Goal: Task Accomplishment & Management: Use online tool/utility

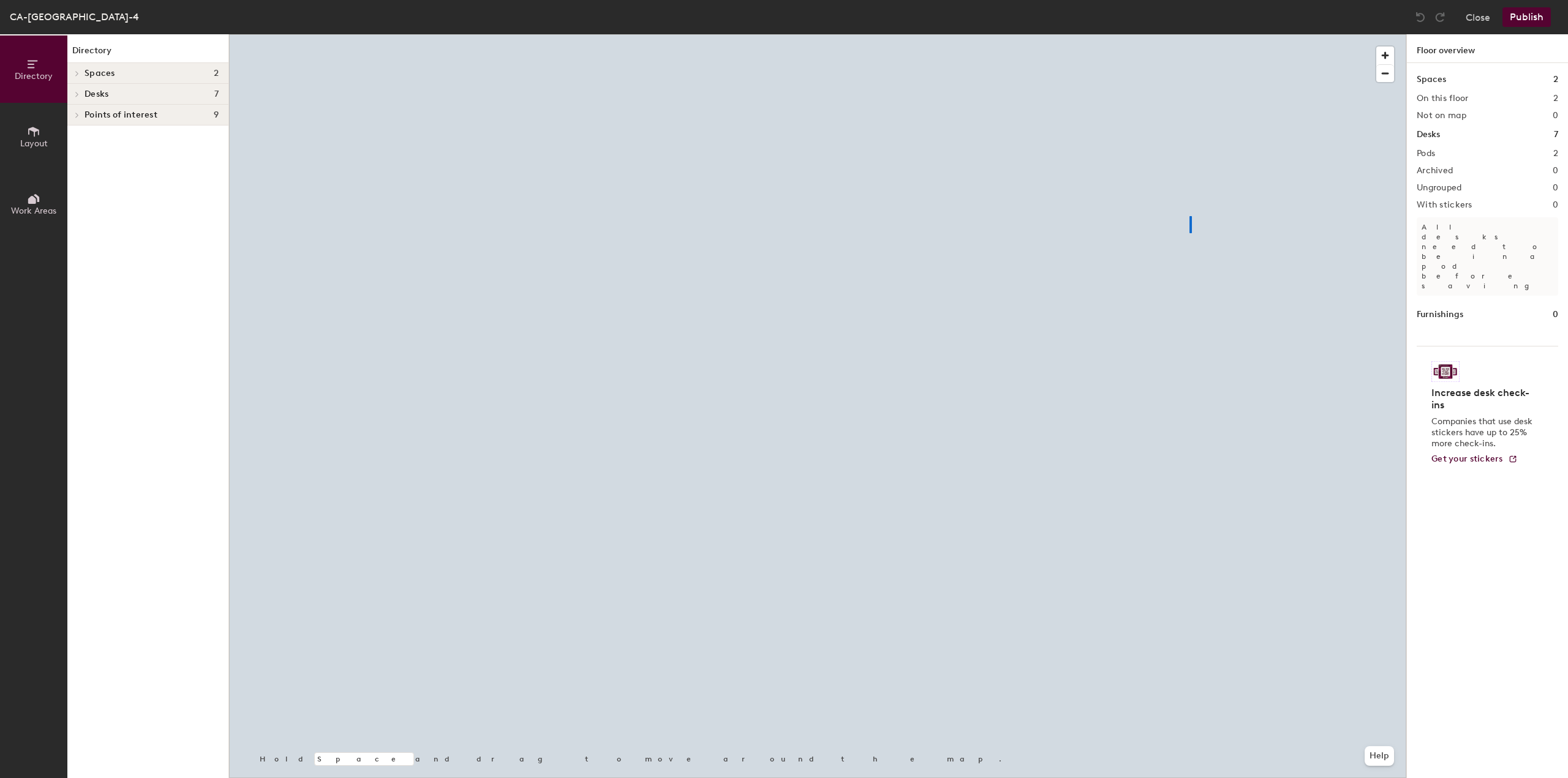
click at [1189, 34] on div at bounding box center [817, 34] width 1177 height 0
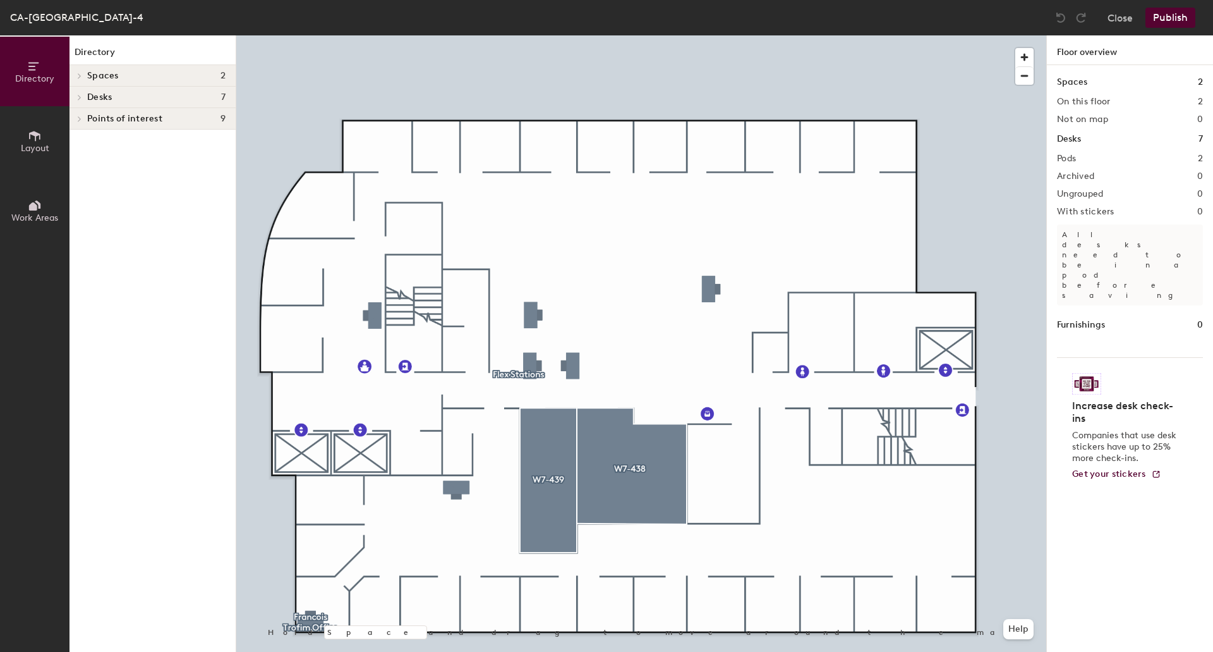
click at [576, 35] on div at bounding box center [641, 35] width 810 height 0
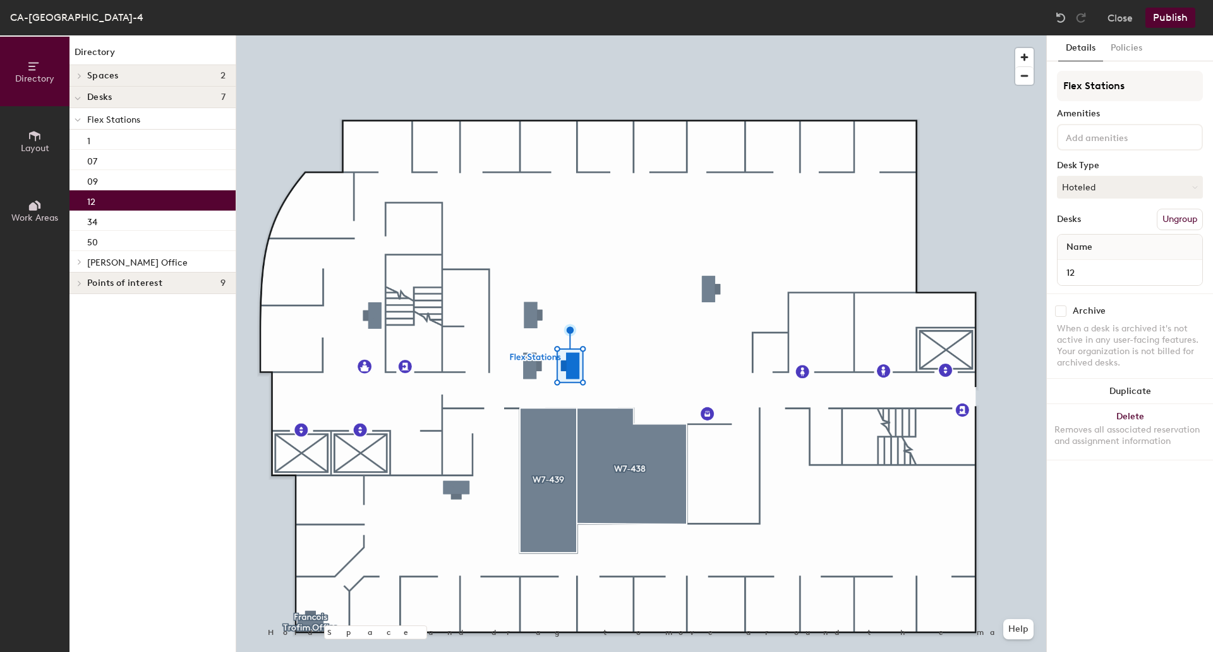
click at [40, 140] on icon at bounding box center [35, 136] width 14 height 14
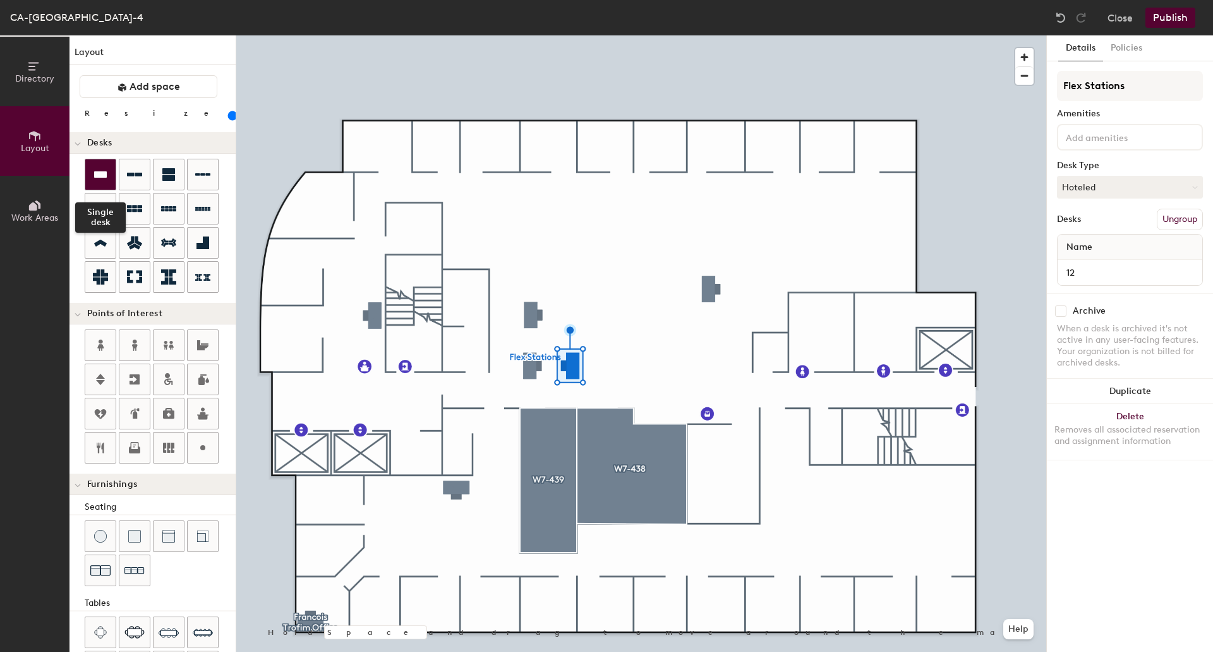
click at [99, 172] on icon at bounding box center [100, 174] width 13 height 6
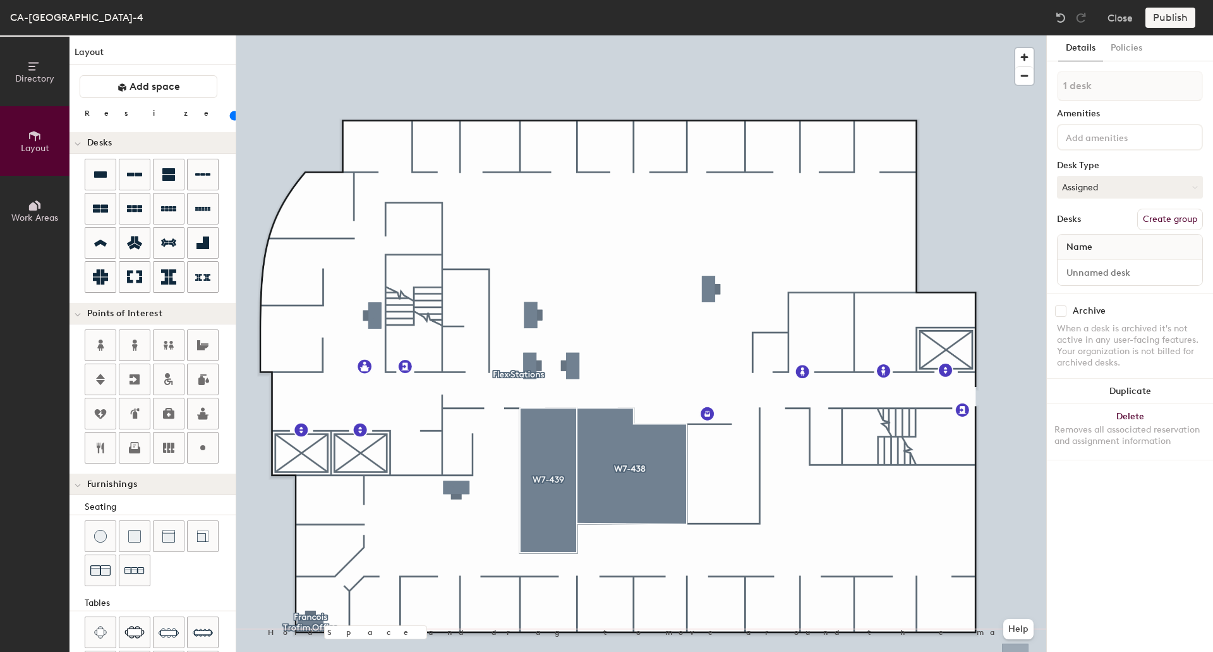
type input "120"
click at [1131, 274] on input at bounding box center [1130, 273] width 140 height 18
type input "18"
click at [1086, 190] on button "Assigned" at bounding box center [1130, 187] width 146 height 23
click at [1090, 259] on div "Hoteled" at bounding box center [1121, 264] width 126 height 19
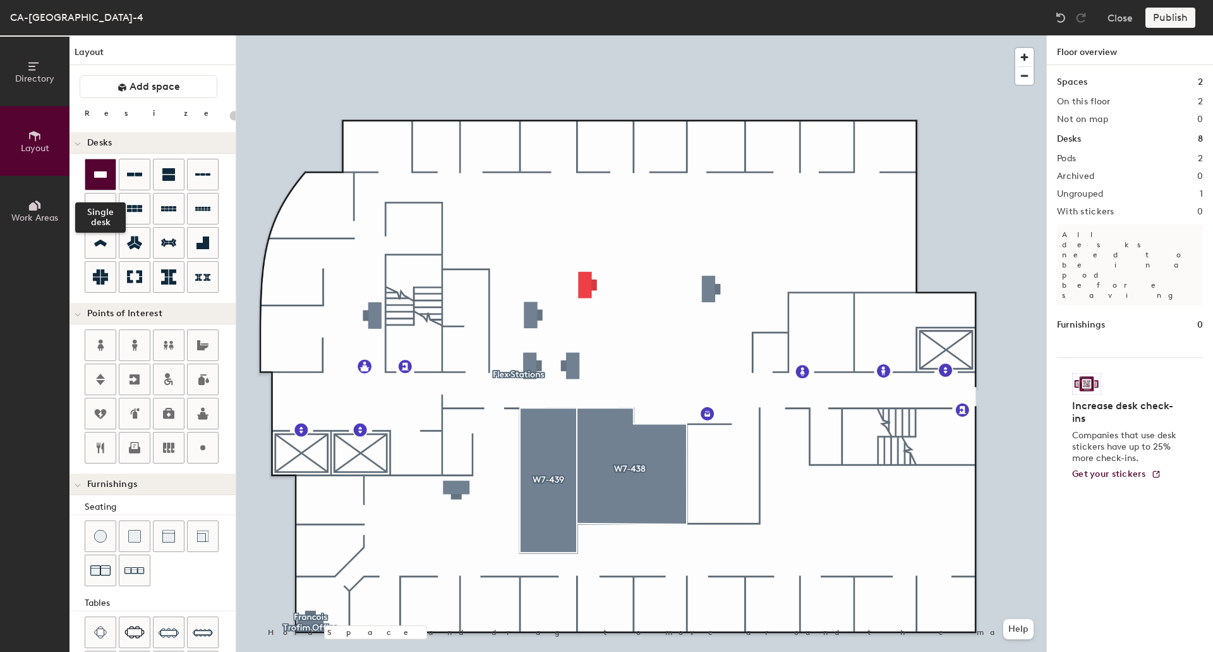
click at [97, 171] on icon at bounding box center [100, 174] width 13 height 6
type input "120"
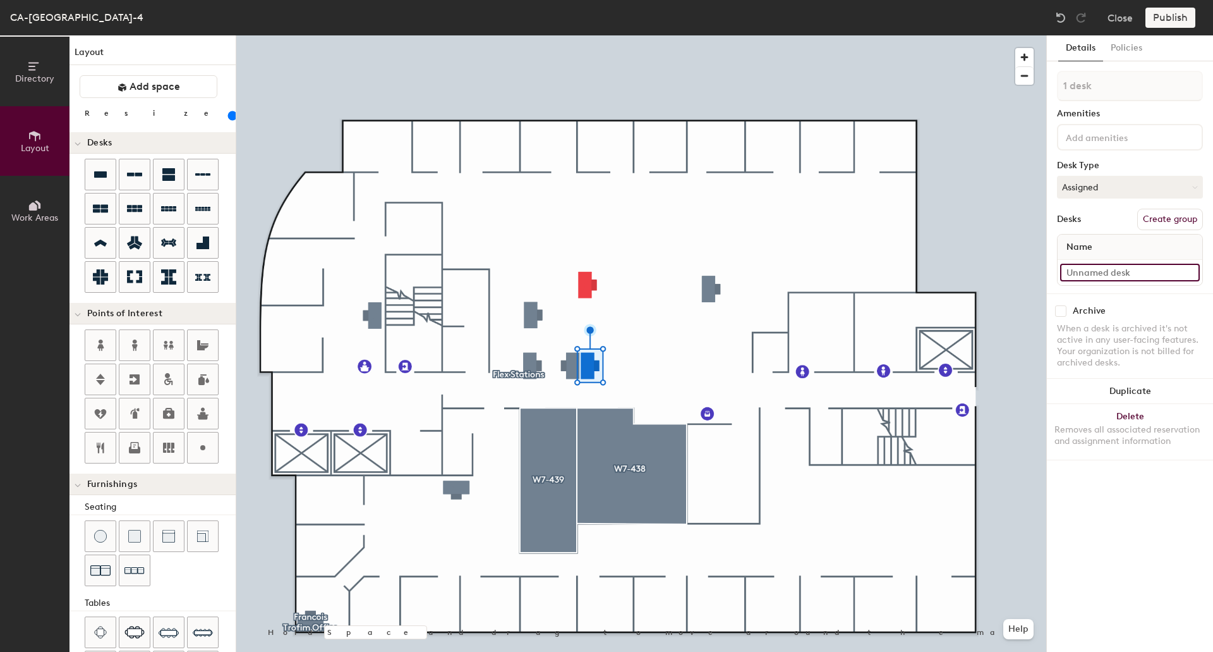
click at [1098, 277] on input at bounding box center [1130, 273] width 140 height 18
type input "16"
click at [1115, 194] on button "Assigned" at bounding box center [1130, 187] width 146 height 23
click at [1112, 262] on div "Hoteled" at bounding box center [1121, 264] width 126 height 19
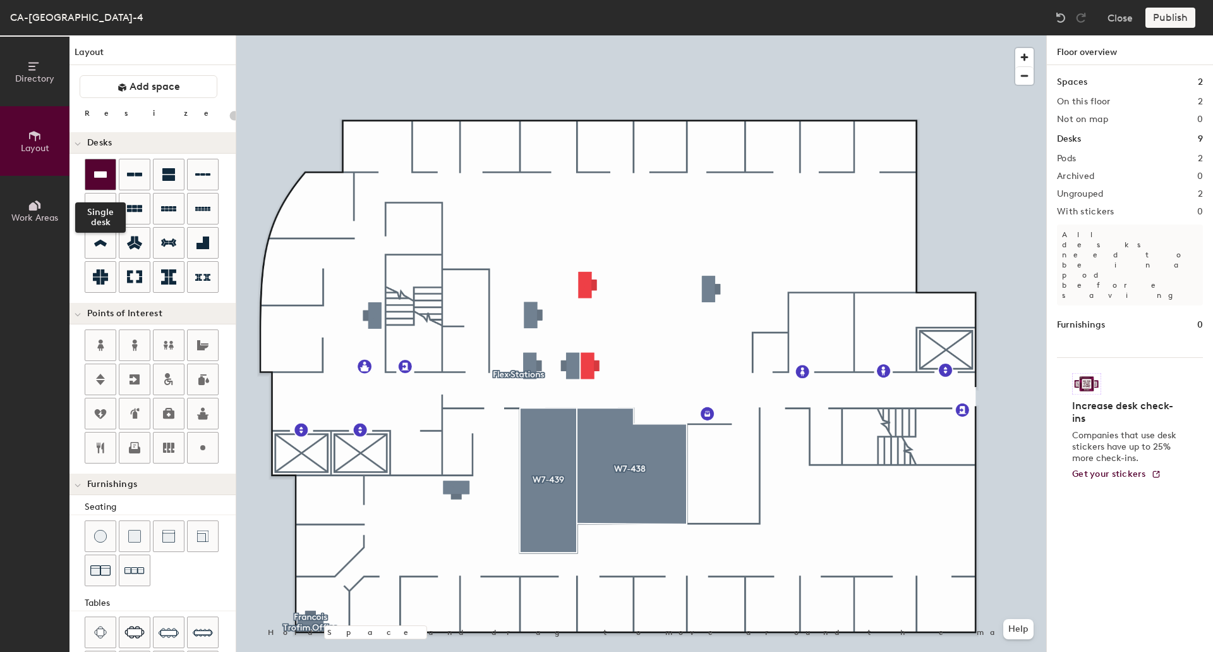
click at [102, 167] on icon at bounding box center [100, 174] width 15 height 15
type input "120"
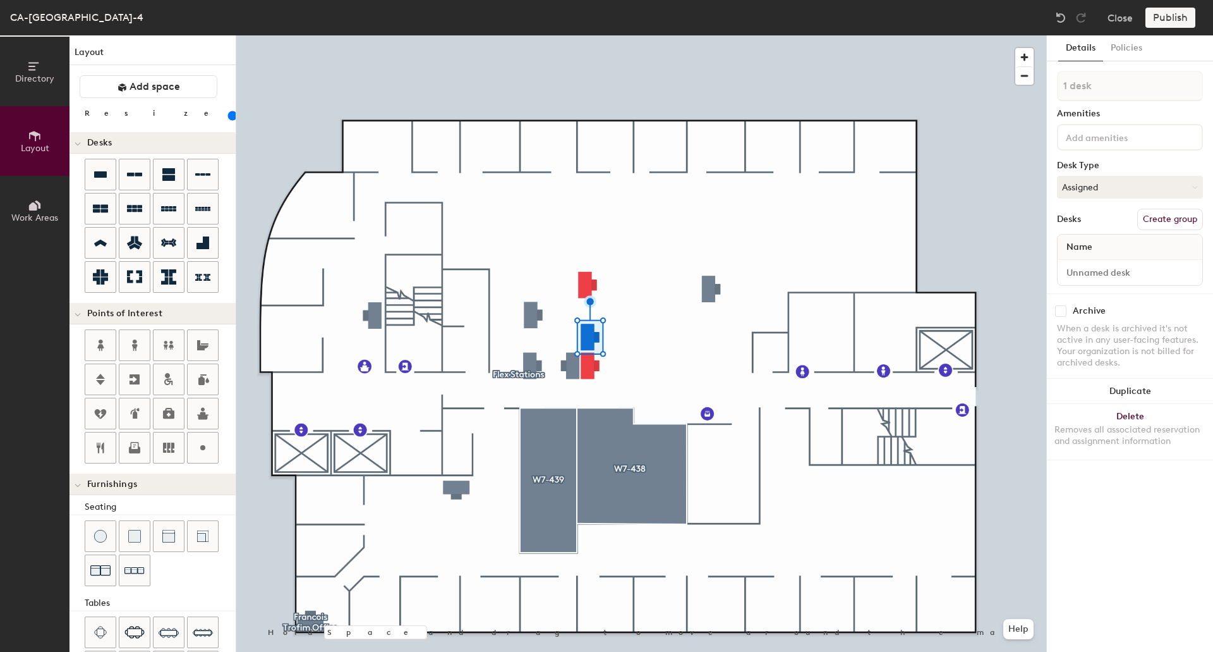
click at [1076, 281] on div at bounding box center [1130, 272] width 145 height 25
click at [1080, 272] on input at bounding box center [1130, 273] width 140 height 18
type input "17"
click at [1124, 194] on button "Assigned" at bounding box center [1130, 187] width 146 height 23
click at [1122, 263] on div "Hoteled" at bounding box center [1121, 264] width 126 height 19
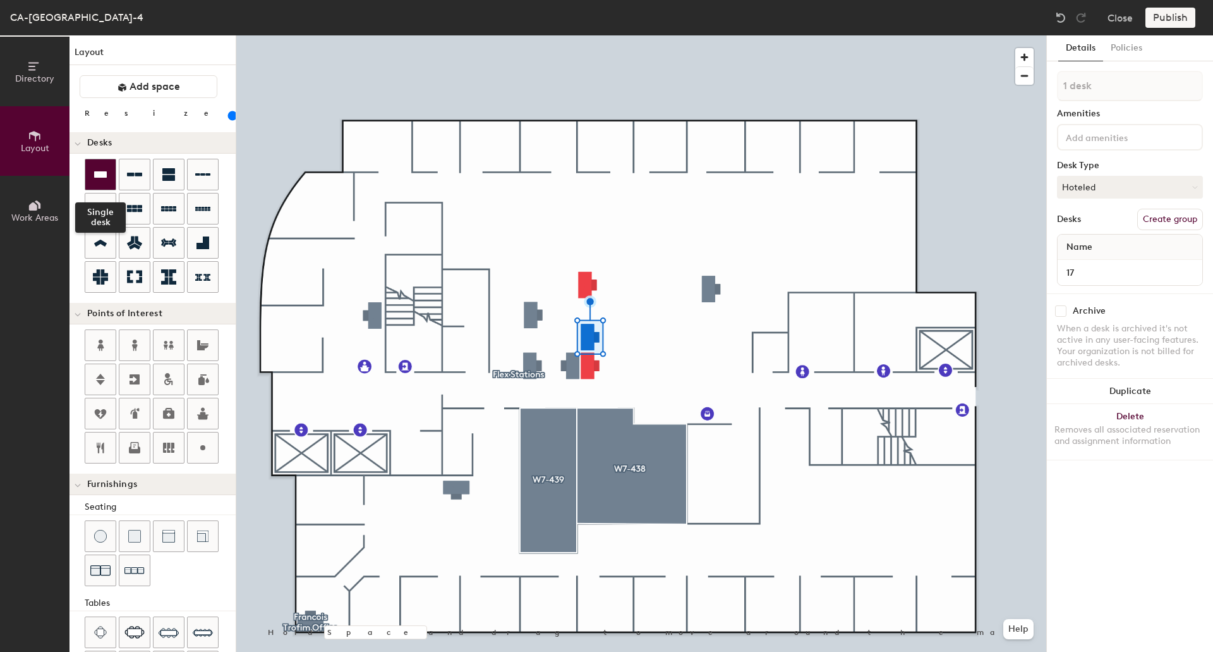
click at [103, 182] on div at bounding box center [100, 174] width 30 height 30
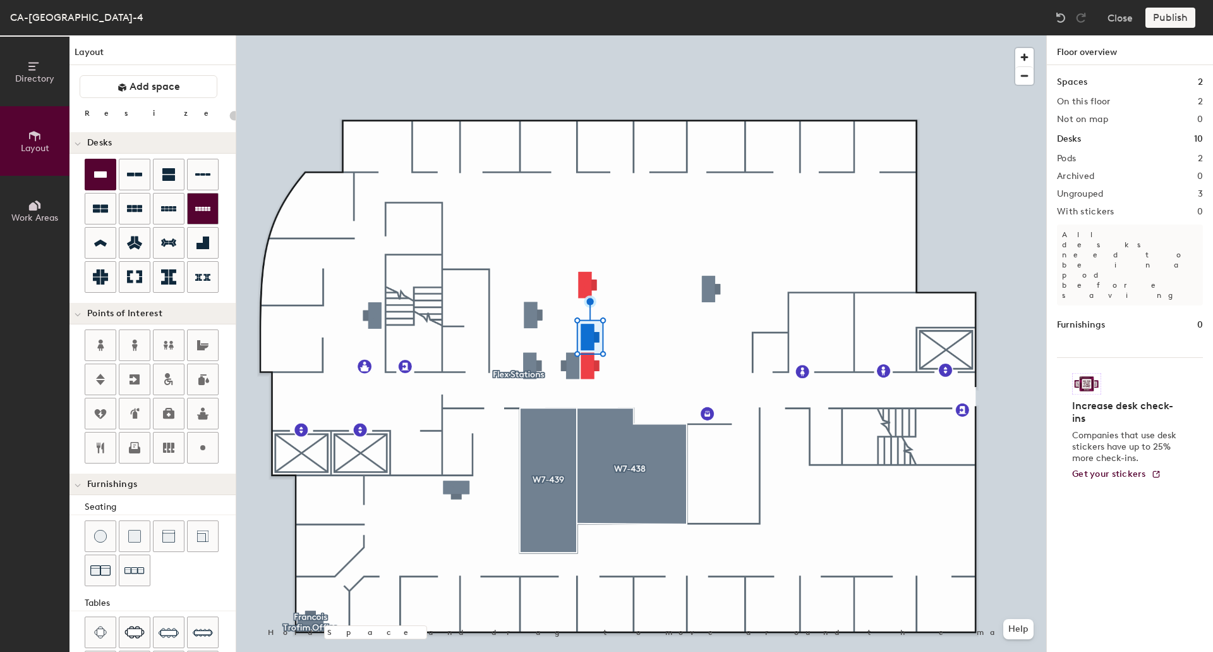
type input "120"
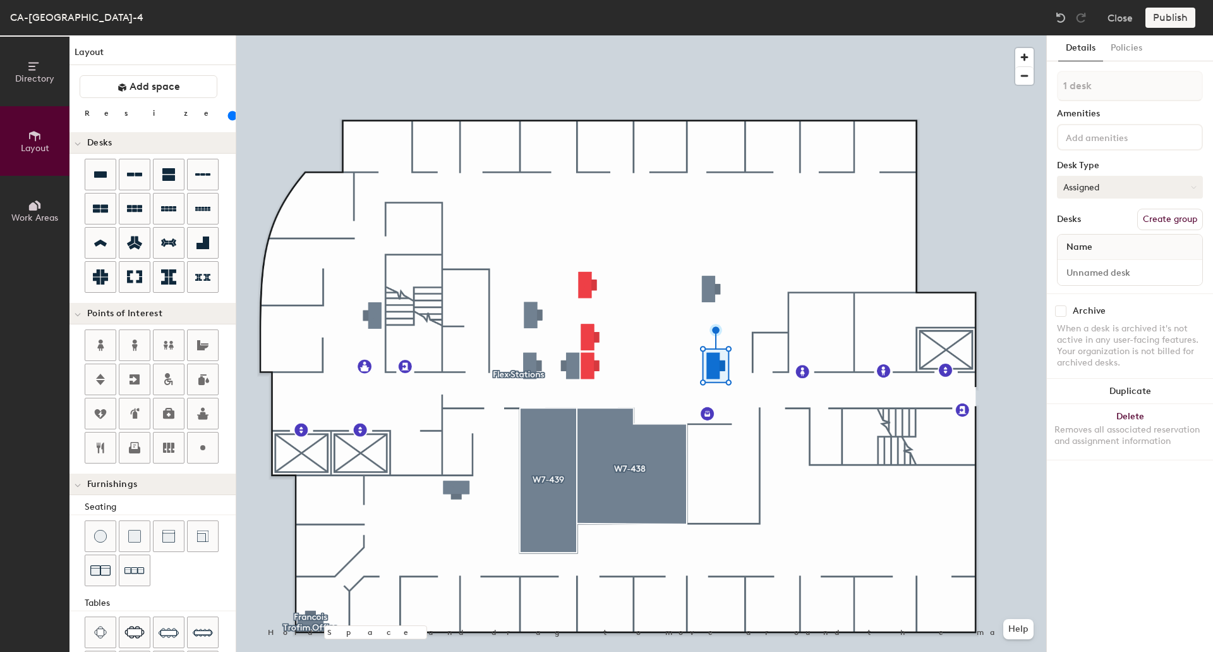
click at [1097, 198] on button "Assigned" at bounding box center [1130, 187] width 146 height 23
click at [1091, 268] on div "Hoteled" at bounding box center [1121, 264] width 126 height 19
click at [1095, 275] on input at bounding box center [1130, 273] width 140 height 18
type input "32"
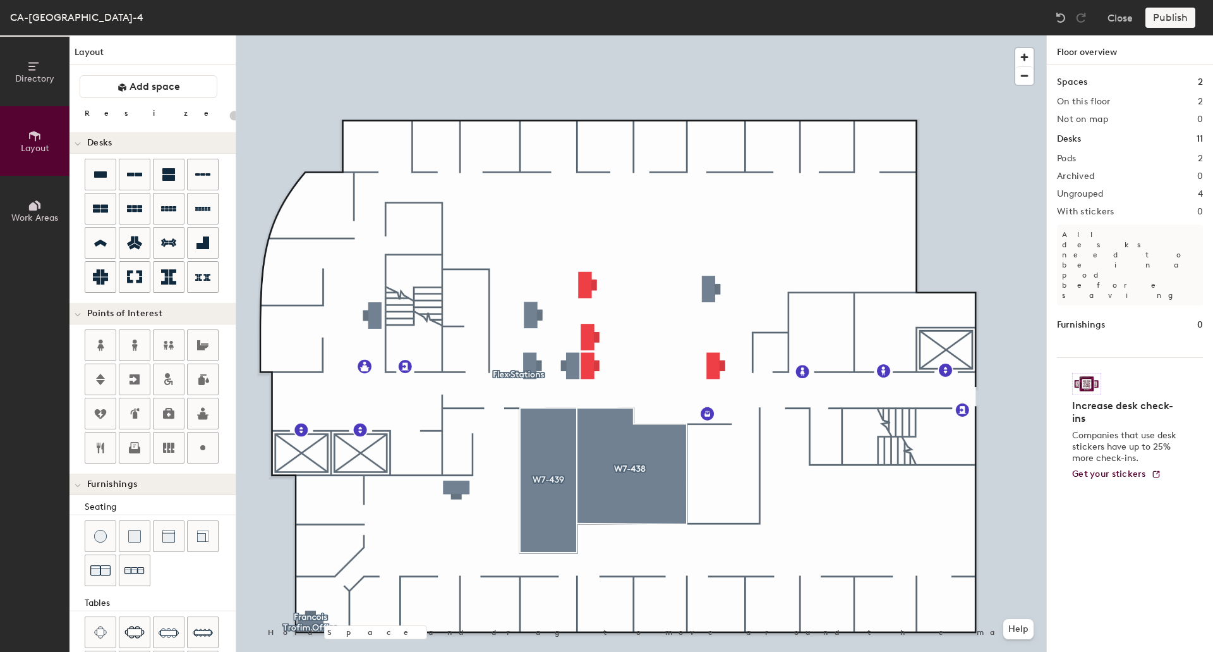
click at [593, 35] on div at bounding box center [641, 35] width 810 height 0
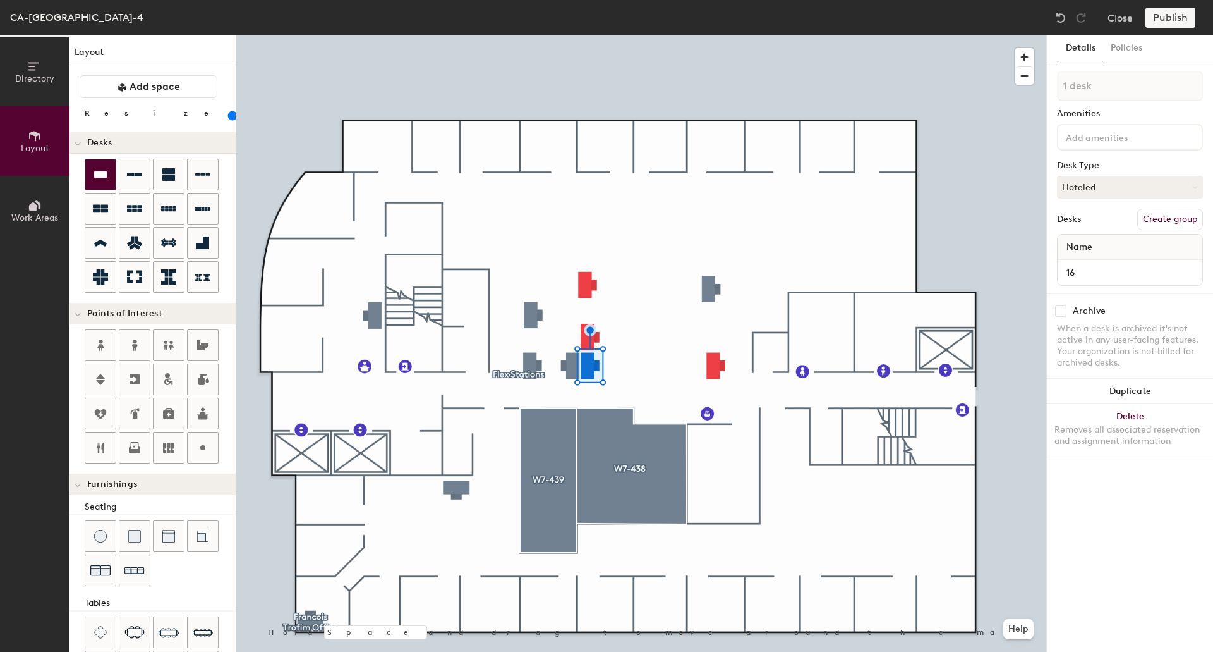
click at [109, 174] on div at bounding box center [100, 174] width 30 height 30
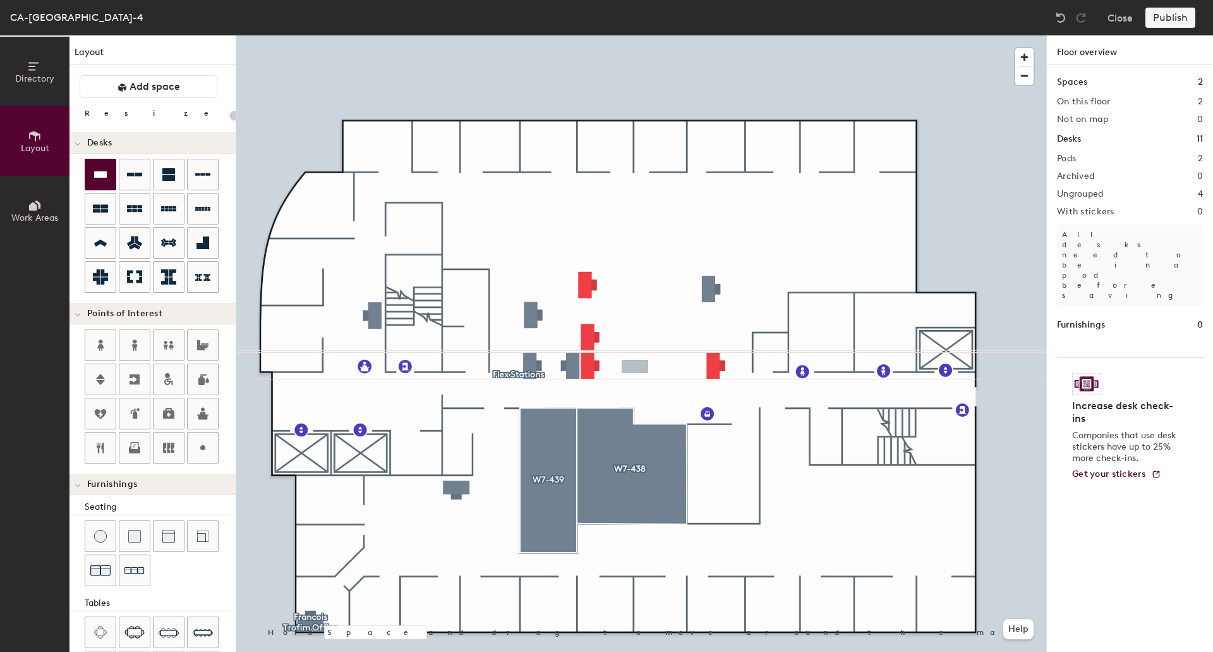
type input "120"
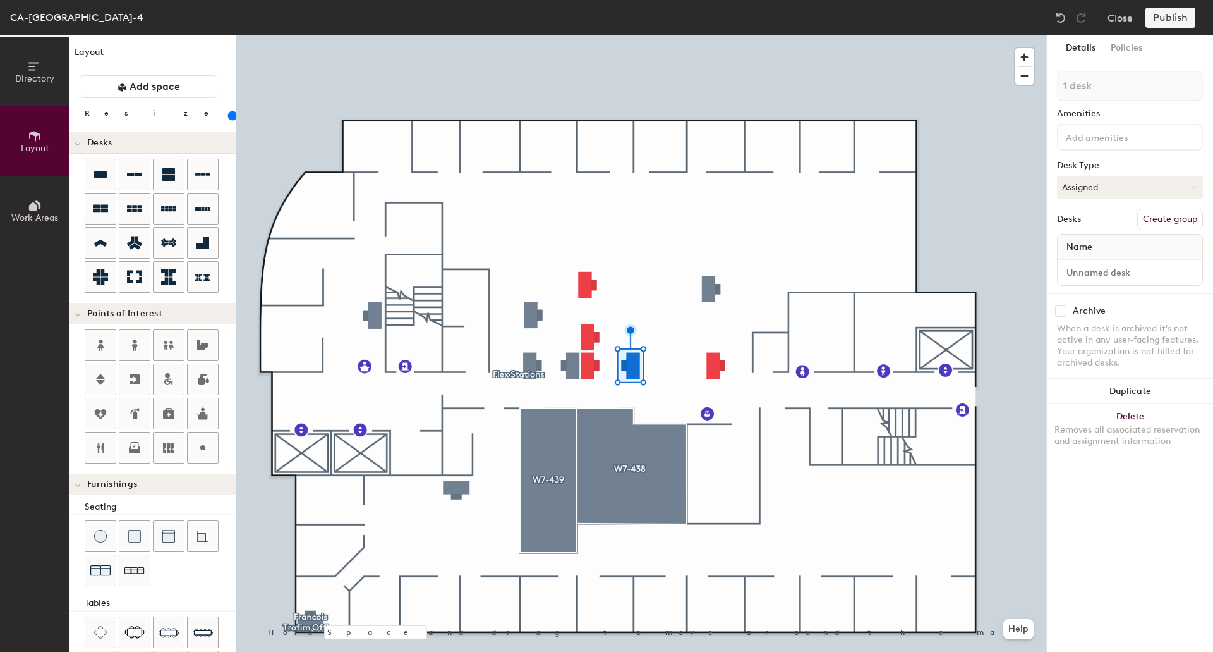
click at [1087, 200] on div "1 desk Amenities Desk Type Assigned Desks Create group Name" at bounding box center [1130, 182] width 146 height 222
click at [1089, 193] on button "Assigned" at bounding box center [1130, 187] width 146 height 23
click at [1083, 260] on div "Hoteled" at bounding box center [1121, 264] width 126 height 19
click at [1082, 273] on input at bounding box center [1130, 273] width 140 height 18
type input "20"
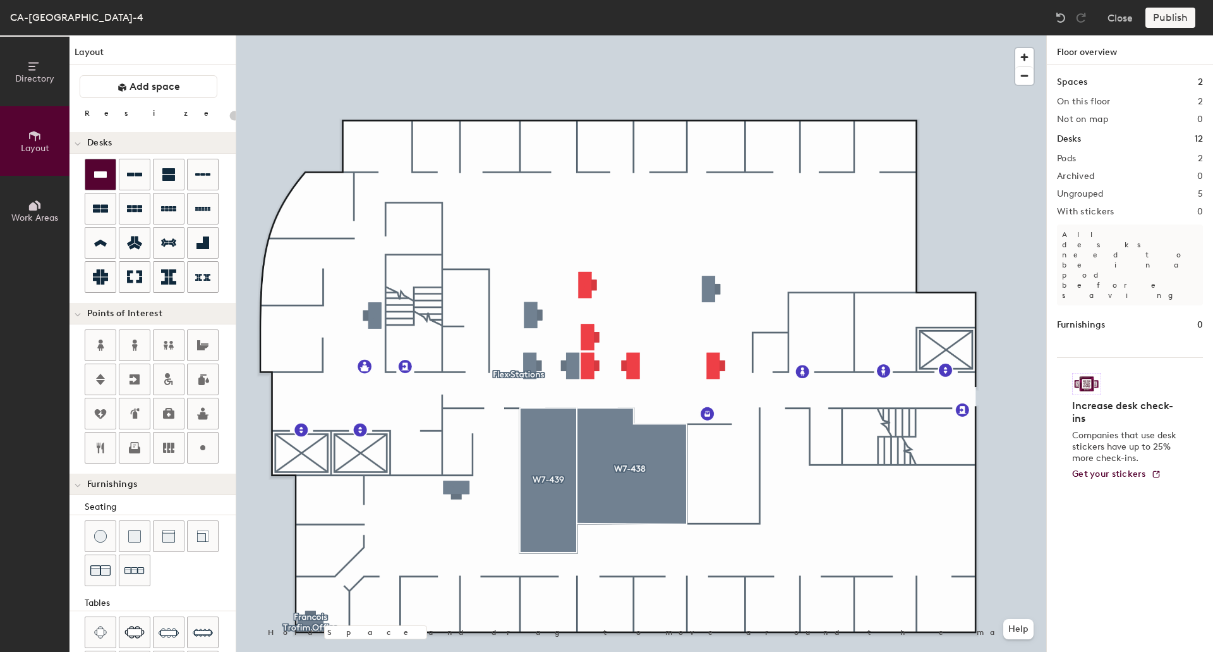
click at [109, 181] on div at bounding box center [100, 174] width 30 height 30
type input "120"
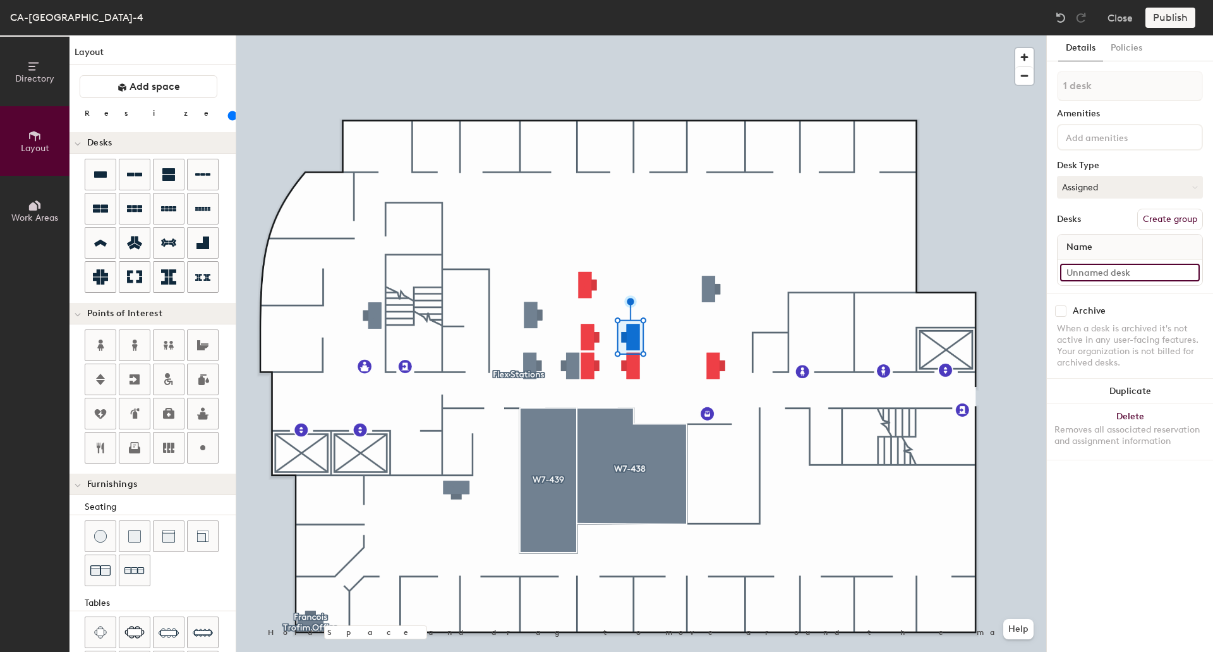
click at [1092, 274] on input at bounding box center [1130, 273] width 140 height 18
type input "21"
click at [1083, 195] on button "Assigned" at bounding box center [1130, 187] width 146 height 23
click at [1083, 262] on div "Hoteled" at bounding box center [1121, 264] width 126 height 19
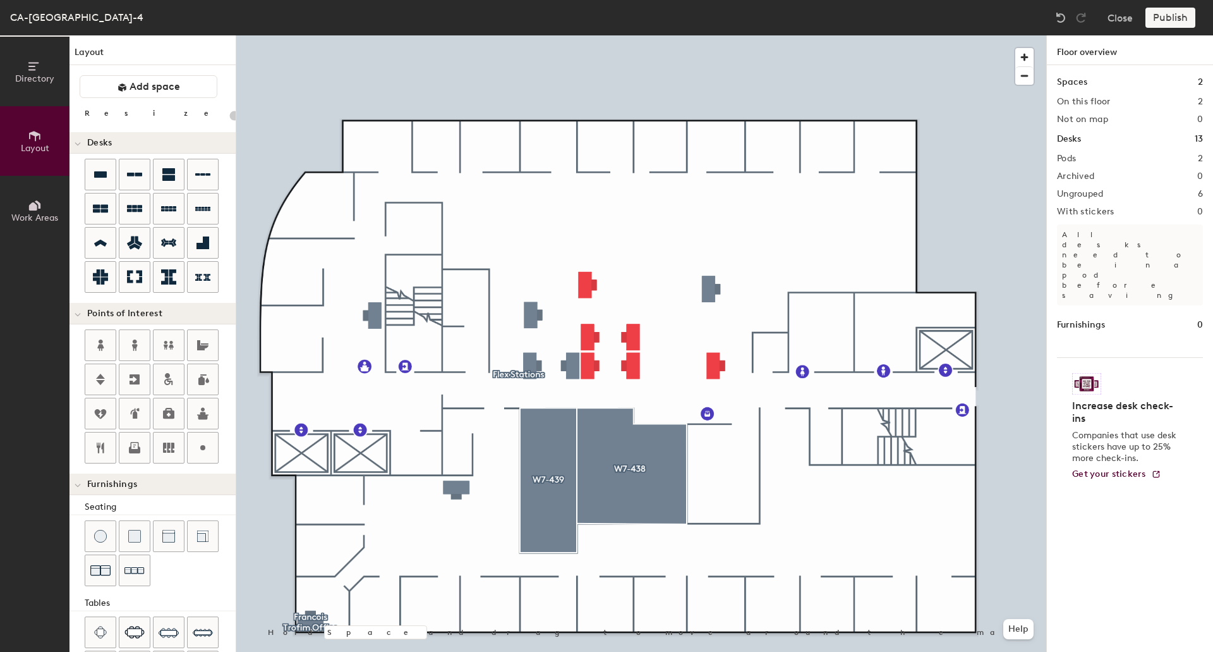
click at [537, 35] on div at bounding box center [641, 35] width 810 height 0
type input "120"
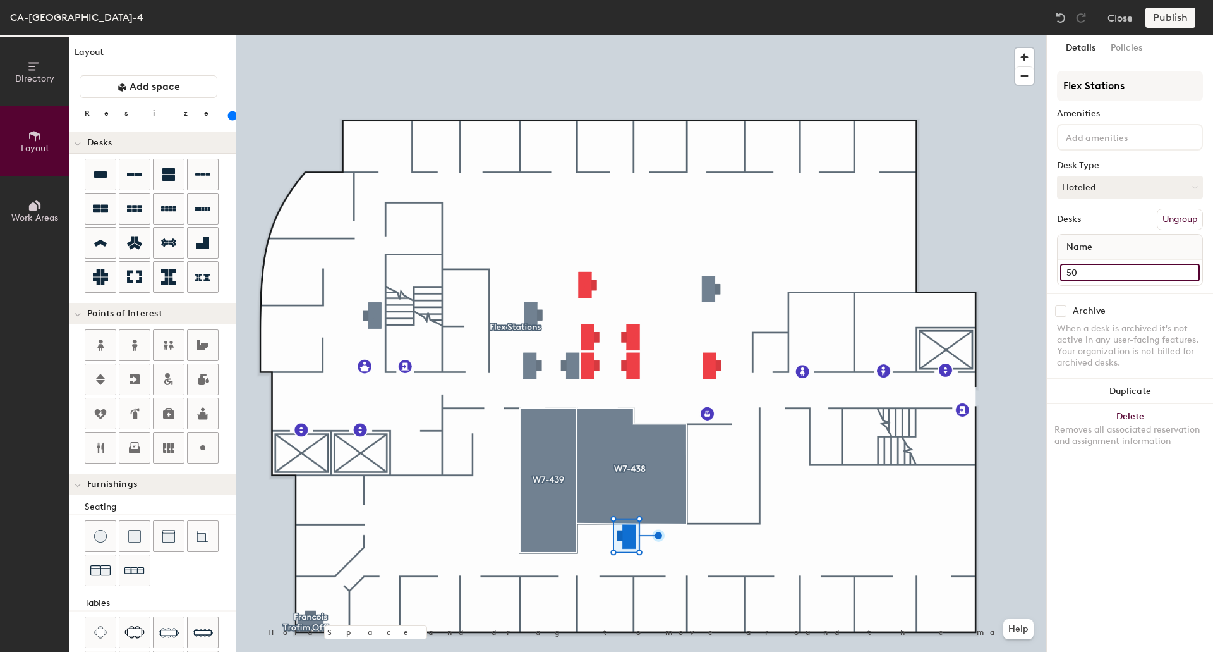
click at [1098, 267] on input "50" at bounding box center [1130, 273] width 140 height 18
click at [1100, 275] on input "50" at bounding box center [1130, 273] width 140 height 18
type input "54"
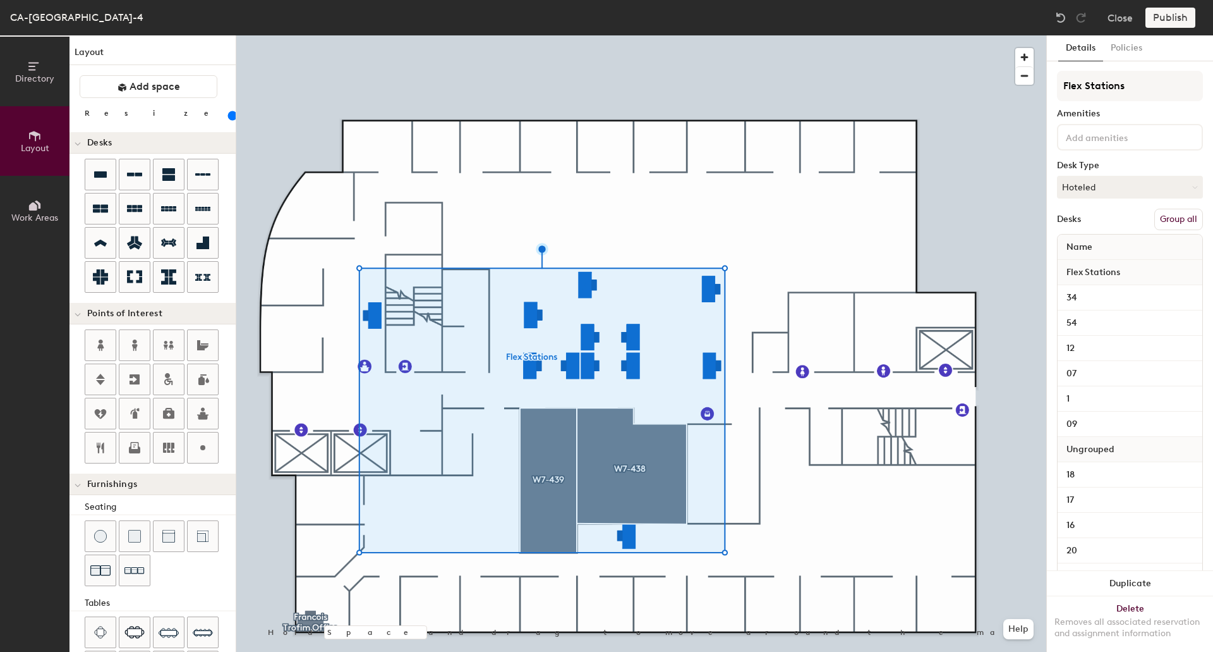
click at [1180, 219] on button "Group all" at bounding box center [1179, 219] width 49 height 21
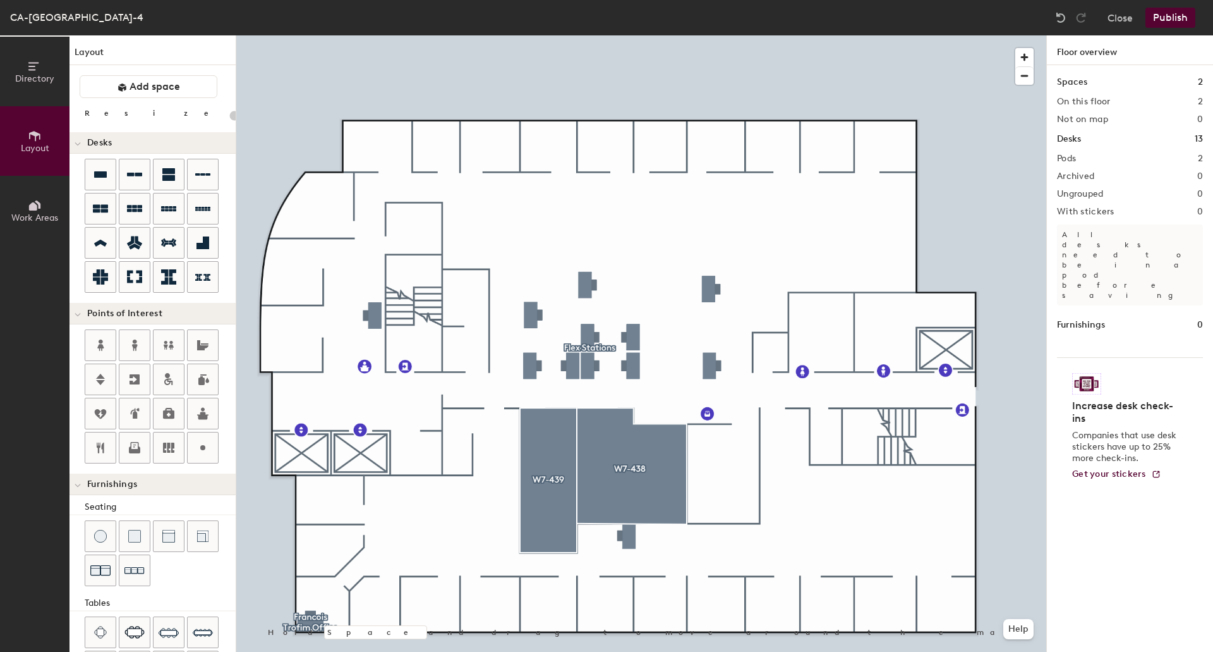
click at [1178, 25] on button "Publish" at bounding box center [1171, 18] width 50 height 20
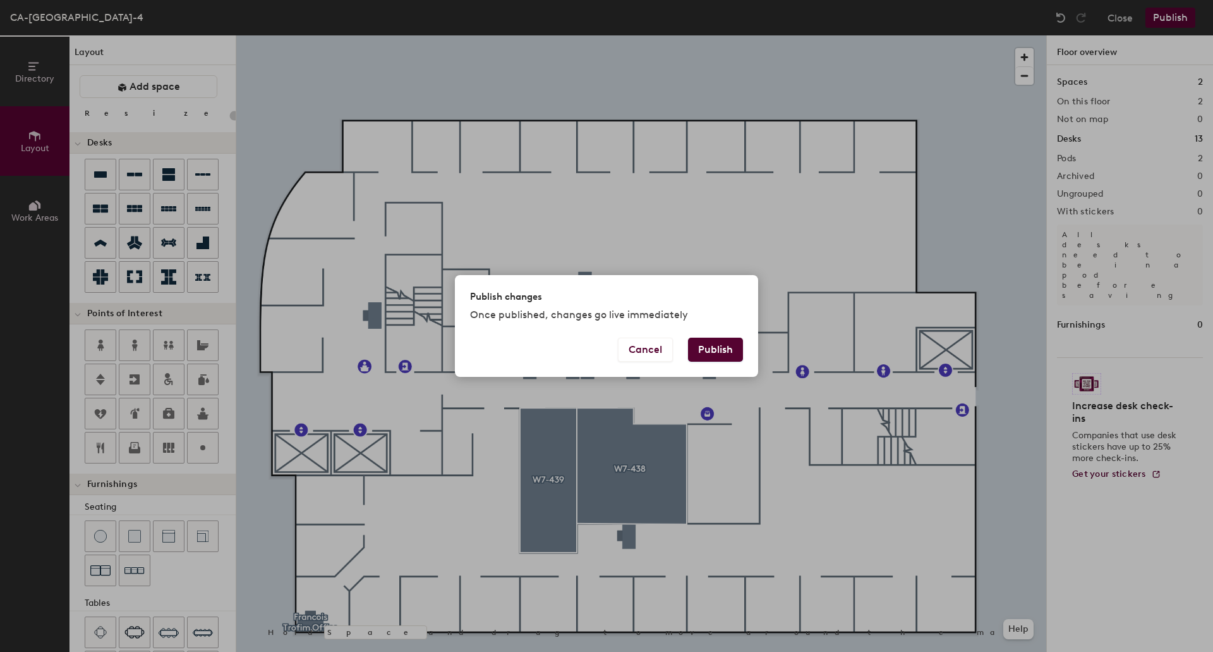
click at [712, 355] on button "Publish" at bounding box center [715, 349] width 55 height 24
type input "20"
